Goal: Find specific page/section: Find specific page/section

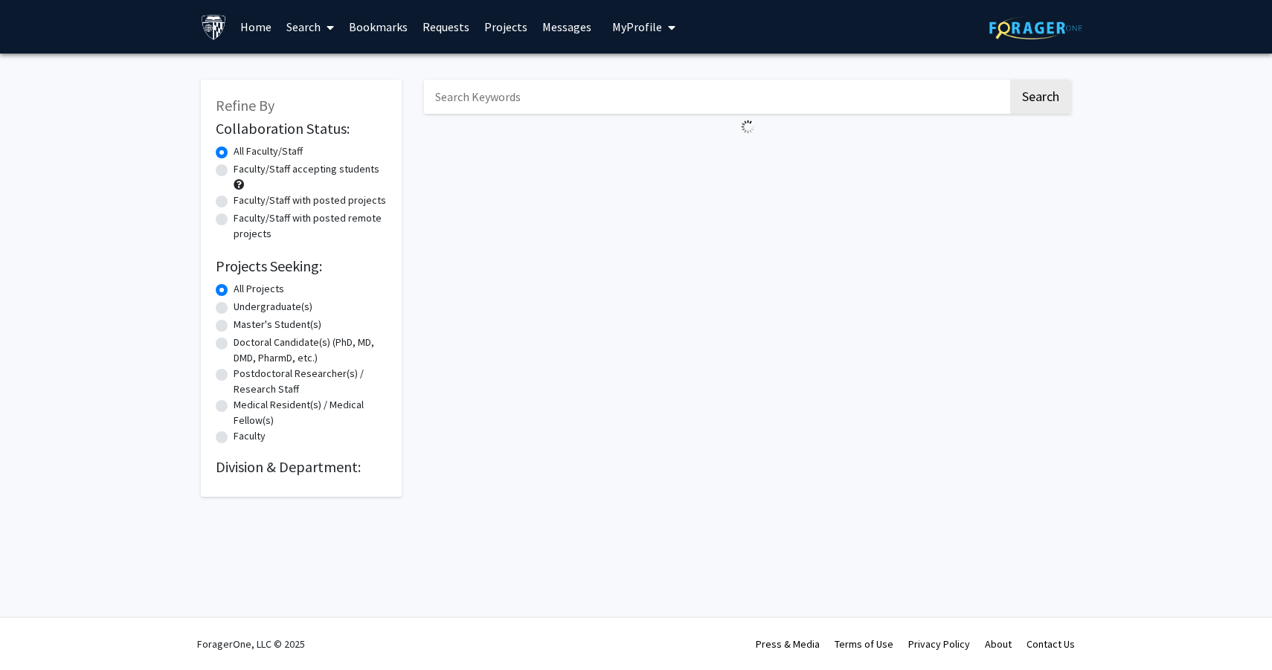
click at [271, 306] on label "Undergraduate(s)" at bounding box center [273, 307] width 79 height 16
click at [243, 306] on input "Undergraduate(s)" at bounding box center [239, 304] width 10 height 10
radio input "true"
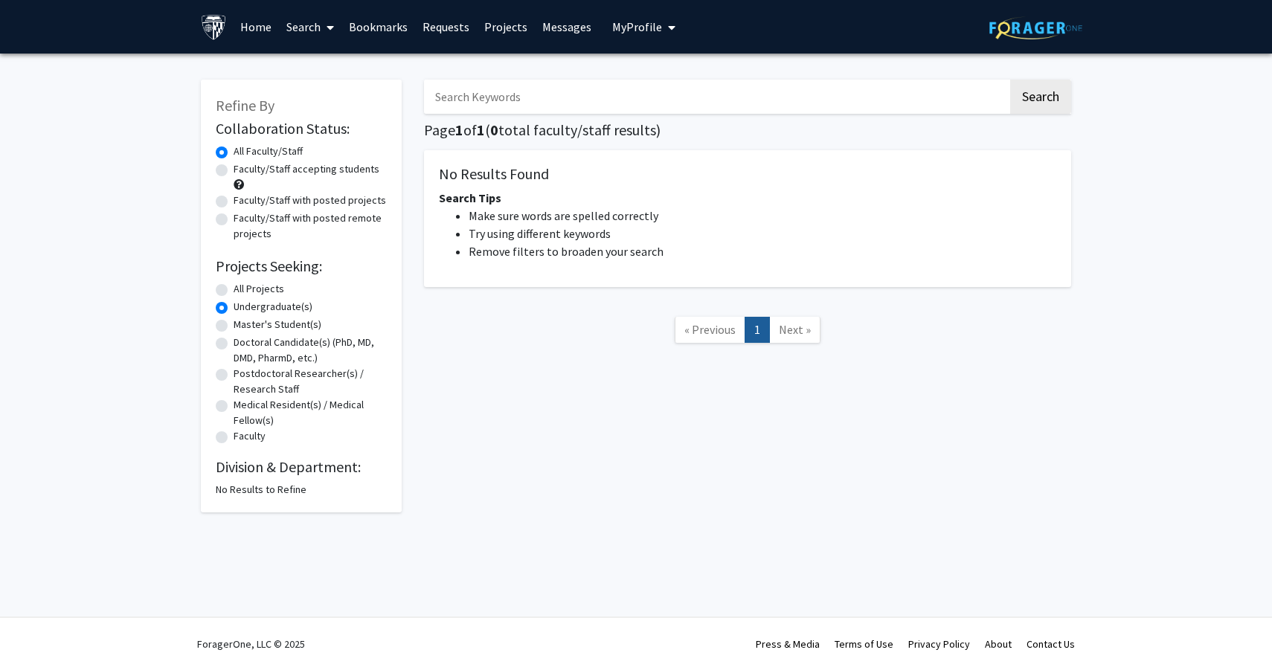
click at [286, 147] on label "All Faculty/Staff" at bounding box center [268, 152] width 69 height 16
click at [243, 147] on input "All Faculty/Staff" at bounding box center [239, 149] width 10 height 10
click at [266, 289] on label "All Projects" at bounding box center [259, 289] width 51 height 16
click at [243, 289] on input "All Projects" at bounding box center [239, 286] width 10 height 10
radio input "true"
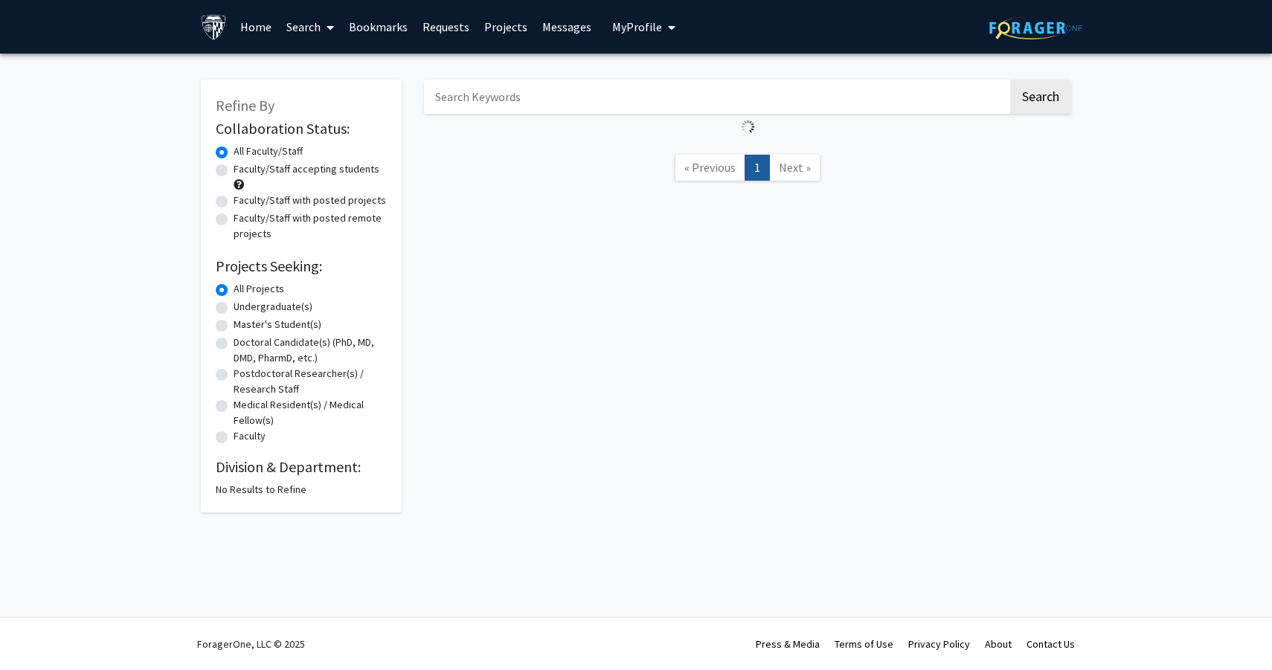
click at [256, 22] on link "Home" at bounding box center [256, 27] width 46 height 52
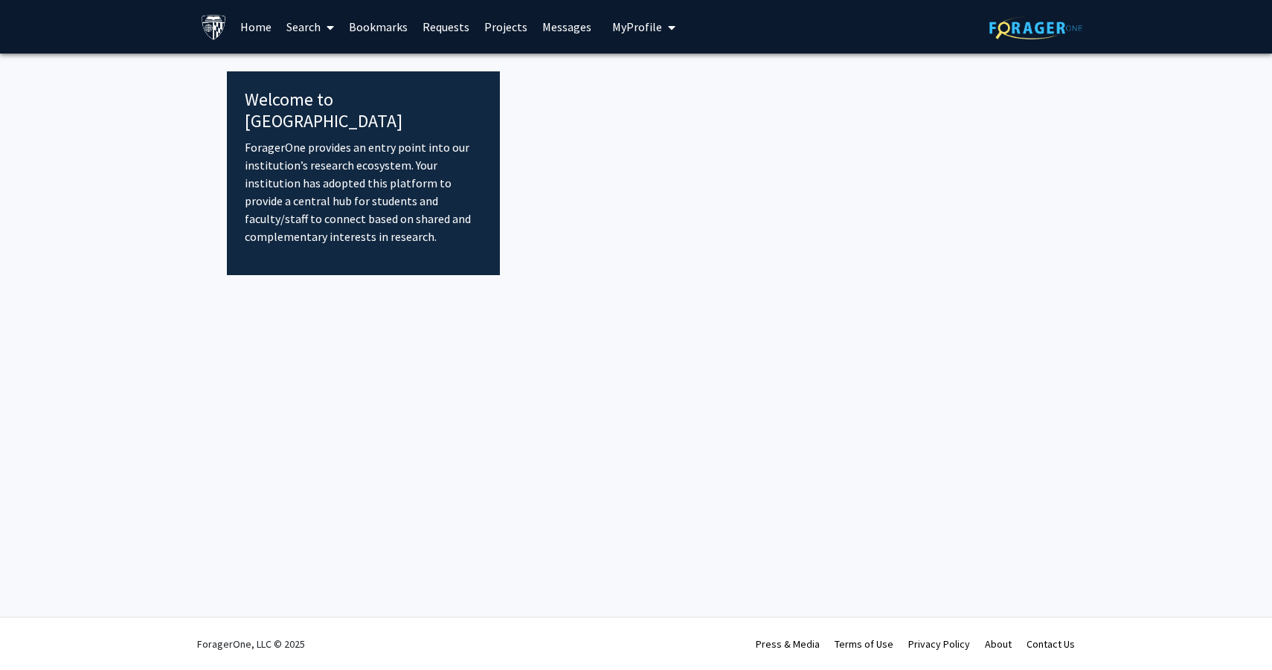
click at [504, 23] on link "Projects" at bounding box center [506, 27] width 58 height 52
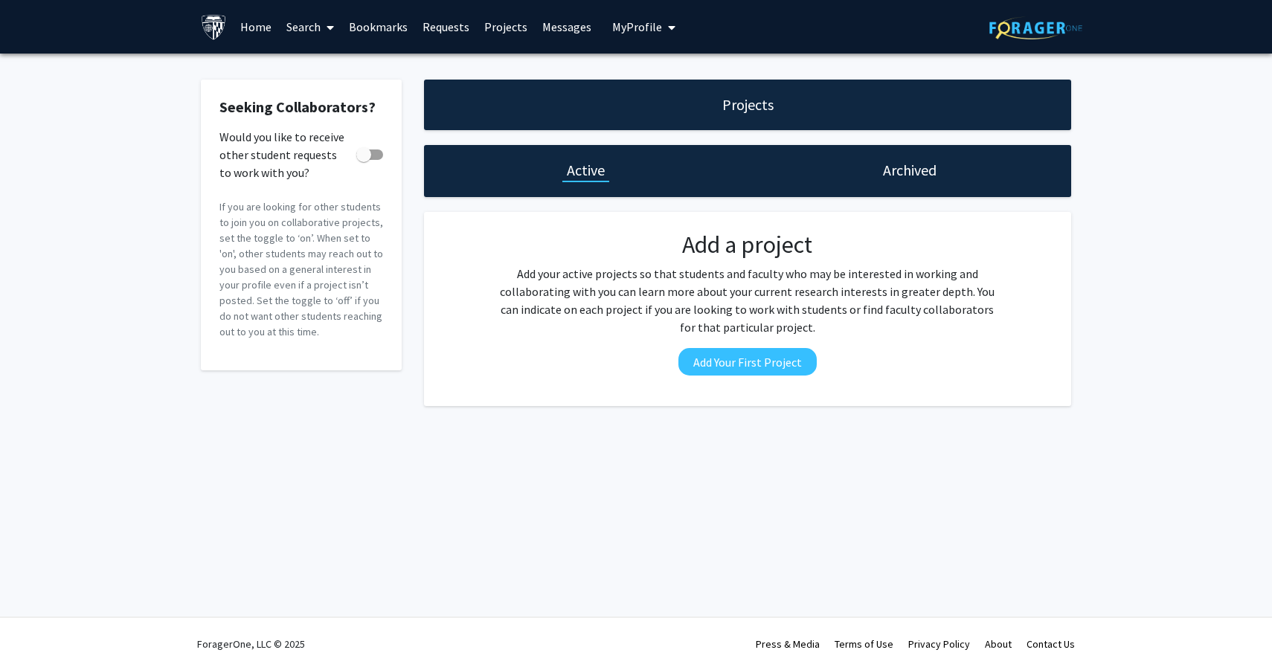
click at [445, 28] on link "Requests" at bounding box center [446, 27] width 62 height 52
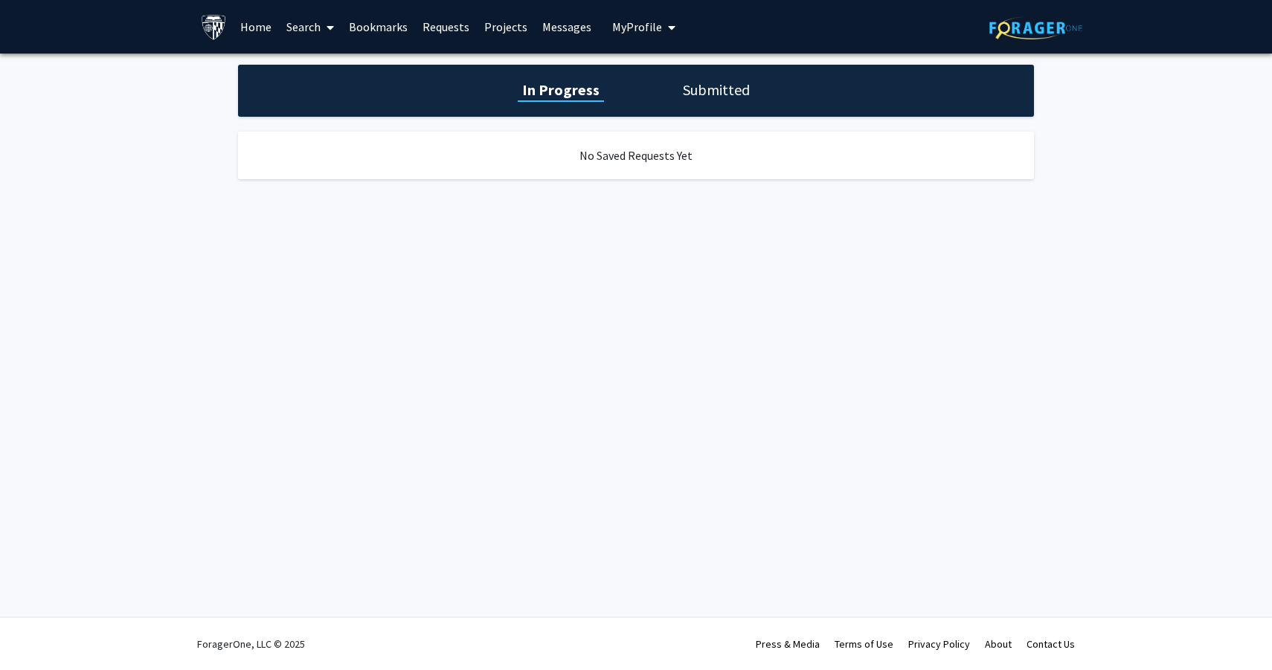
click at [403, 25] on link "Bookmarks" at bounding box center [378, 27] width 74 height 52
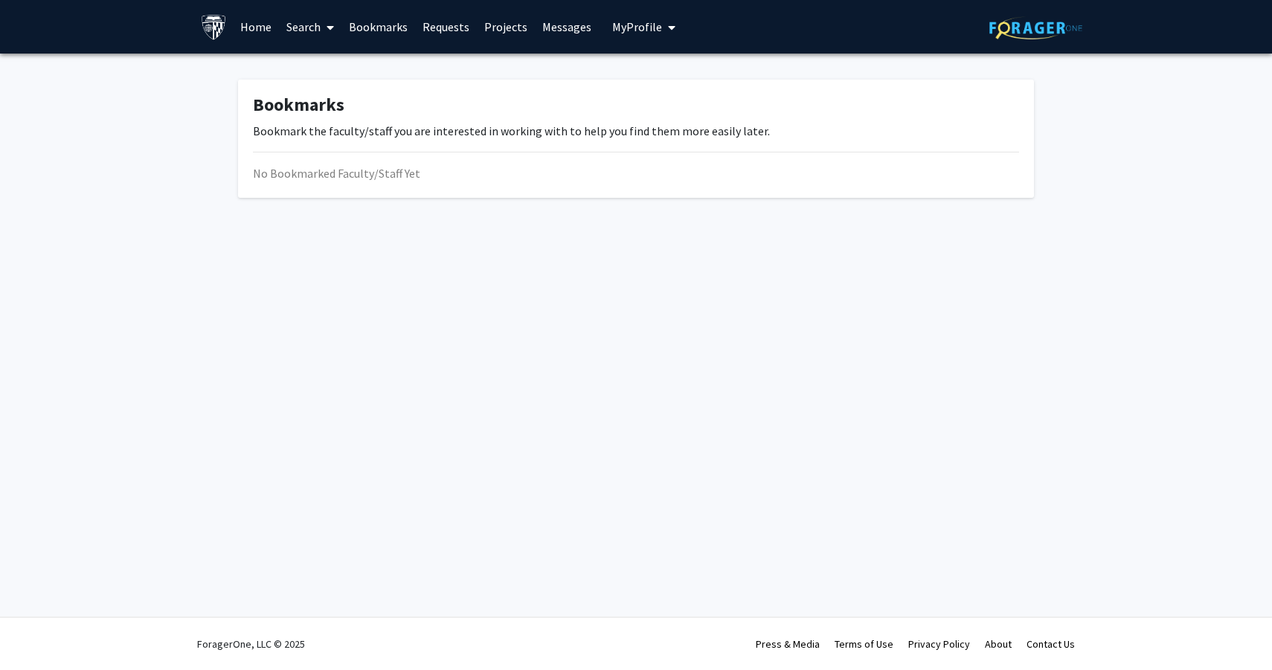
click at [291, 22] on link "Search" at bounding box center [310, 27] width 62 height 52
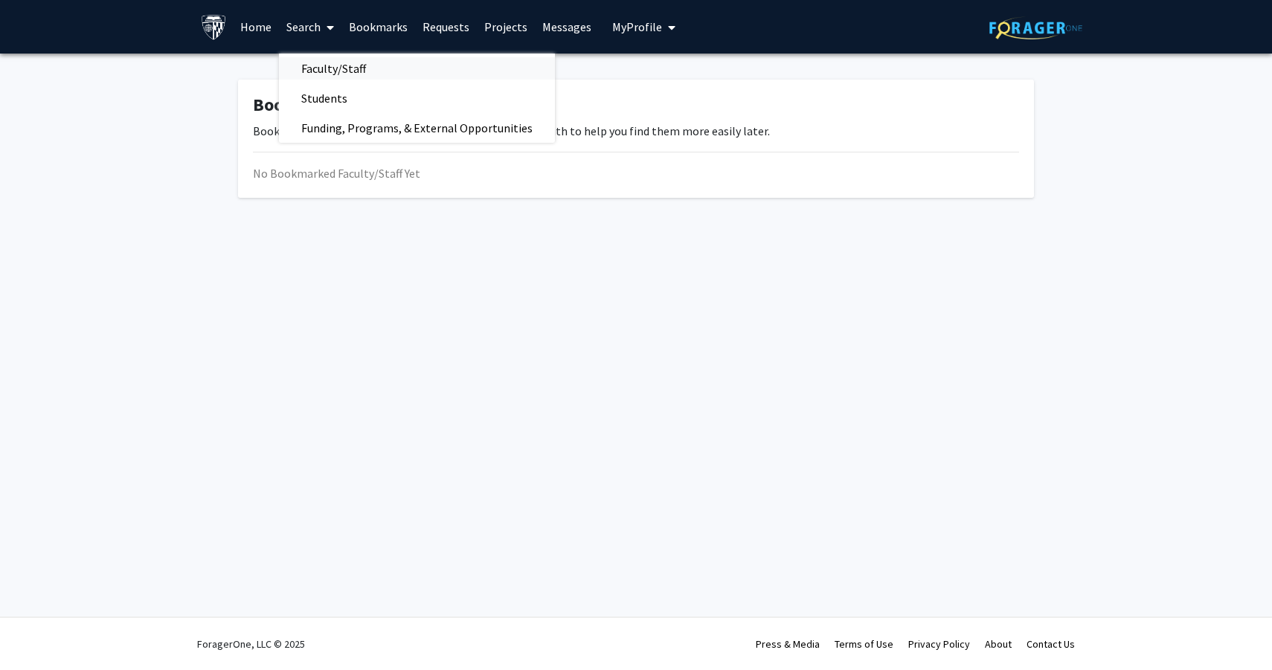
click at [327, 71] on span "Faculty/Staff" at bounding box center [333, 69] width 109 height 30
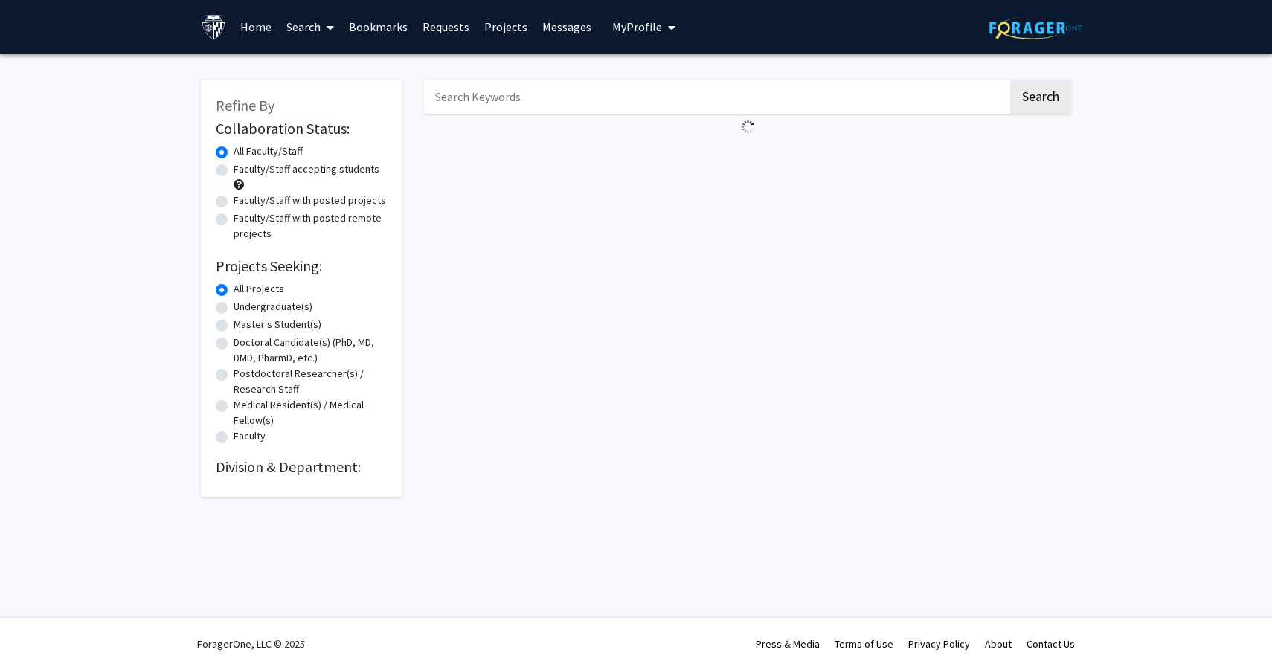
click at [268, 518] on div "Refine By Collaboration Status: Collaboration Status All Faculty/Staff Collabor…" at bounding box center [636, 292] width 1272 height 477
